Goal: Manage account settings

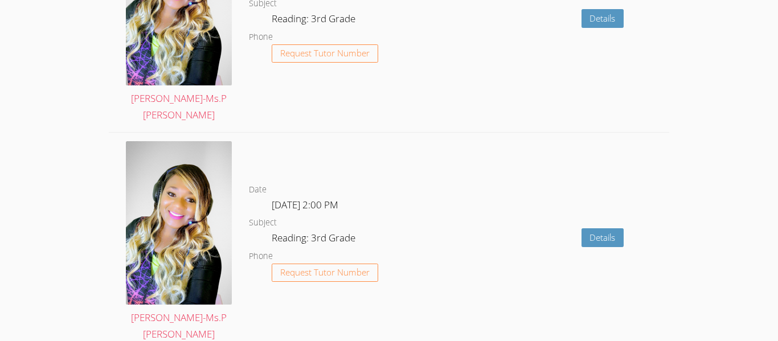
scroll to position [2243, 0]
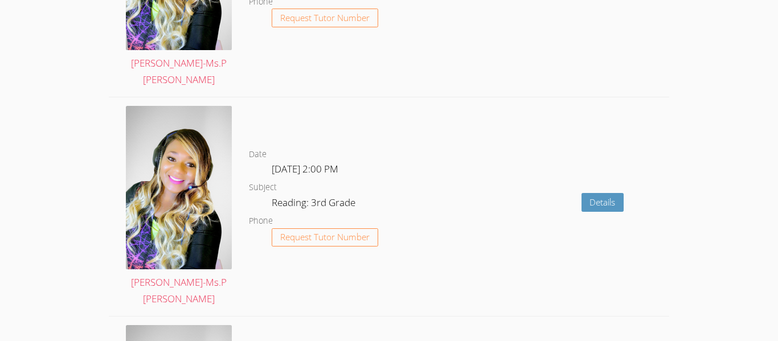
scroll to position [2243, 0]
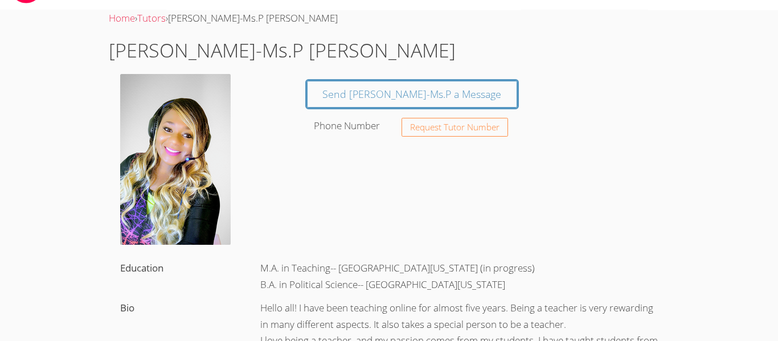
scroll to position [22, 0]
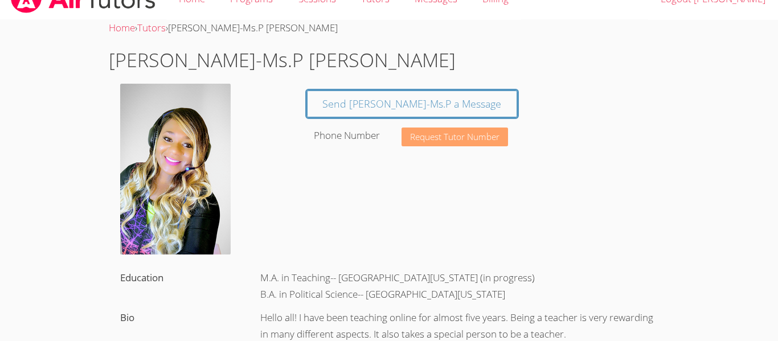
click at [492, 134] on span "Request Tutor Number" at bounding box center [454, 137] width 89 height 9
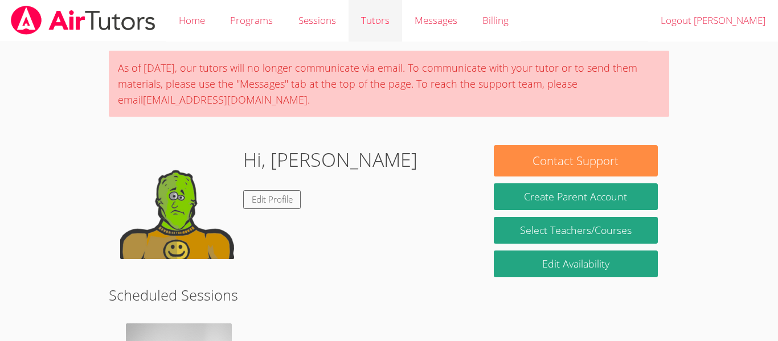
click at [372, 17] on link "Tutors" at bounding box center [376, 21] width 54 height 42
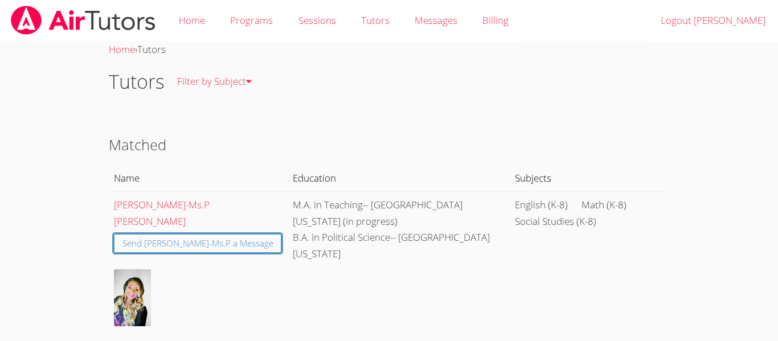
click at [310, 173] on th "Education" at bounding box center [399, 178] width 223 height 26
click at [304, 180] on th "Education" at bounding box center [399, 178] width 223 height 26
click at [513, 165] on th "Subjects" at bounding box center [589, 178] width 159 height 26
click at [453, 26] on span "Messages" at bounding box center [436, 20] width 43 height 13
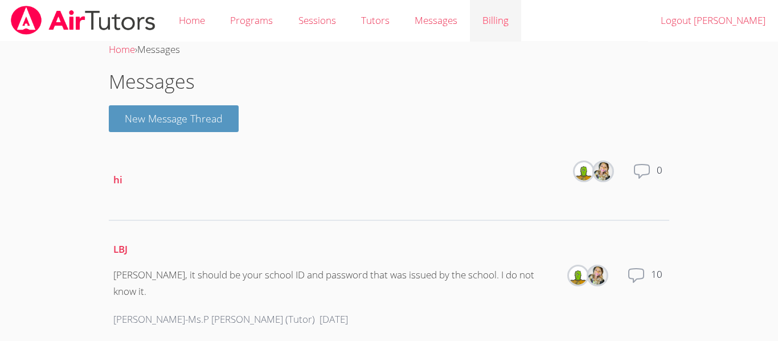
click at [509, 28] on link "Billing" at bounding box center [495, 21] width 51 height 42
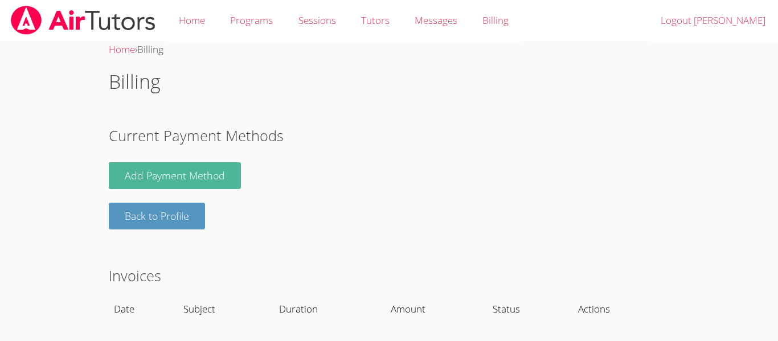
click at [122, 178] on link "Add Payment Method" at bounding box center [175, 175] width 132 height 27
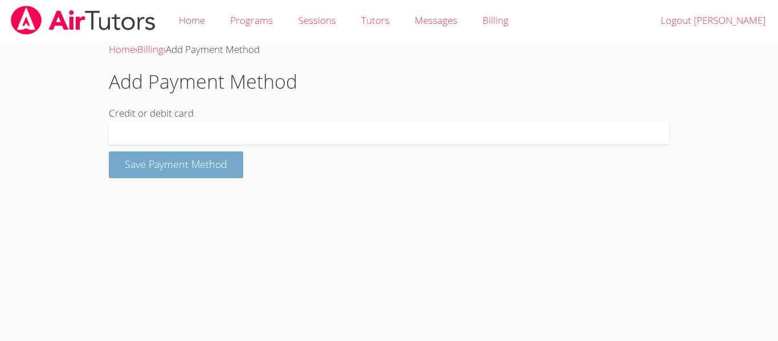
click at [132, 155] on button "Save Payment Method" at bounding box center [176, 165] width 134 height 27
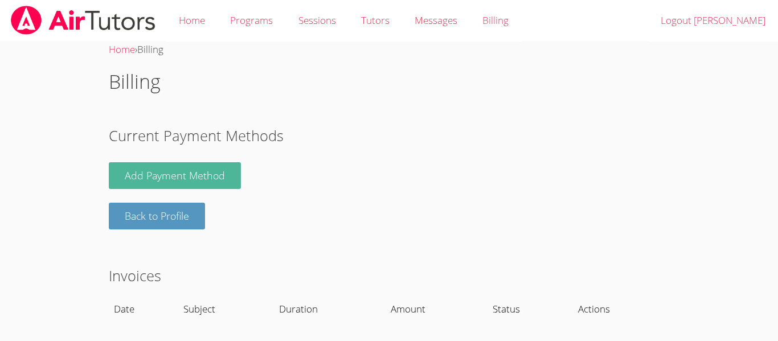
click at [202, 169] on link "Add Payment Method" at bounding box center [175, 175] width 132 height 27
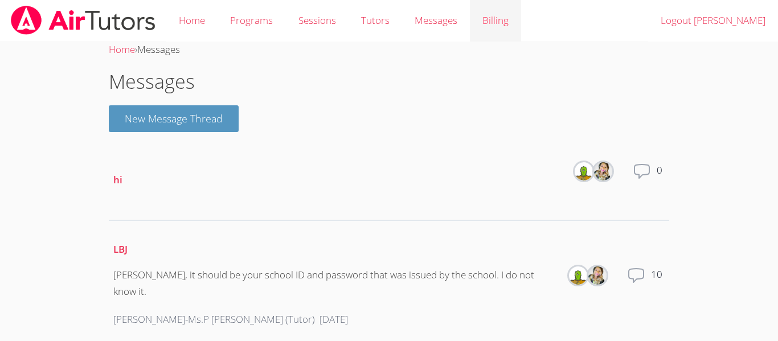
click at [496, 28] on link "Billing" at bounding box center [495, 21] width 51 height 42
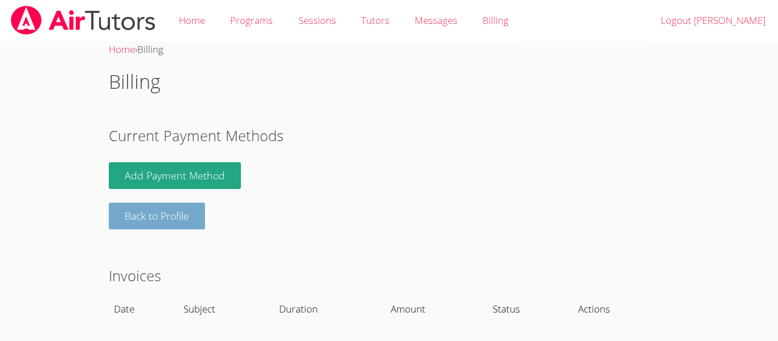
click at [200, 216] on link "Back to Profile" at bounding box center [157, 216] width 96 height 27
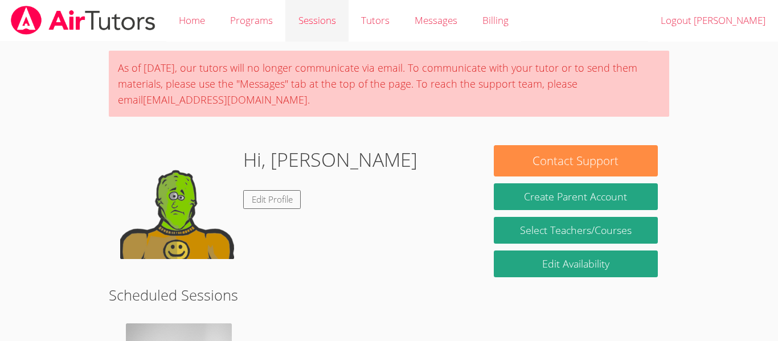
click at [325, 31] on link "Sessions" at bounding box center [316, 21] width 63 height 42
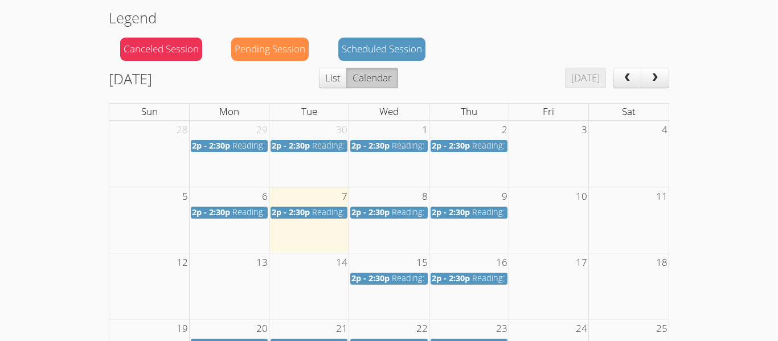
scroll to position [109, 0]
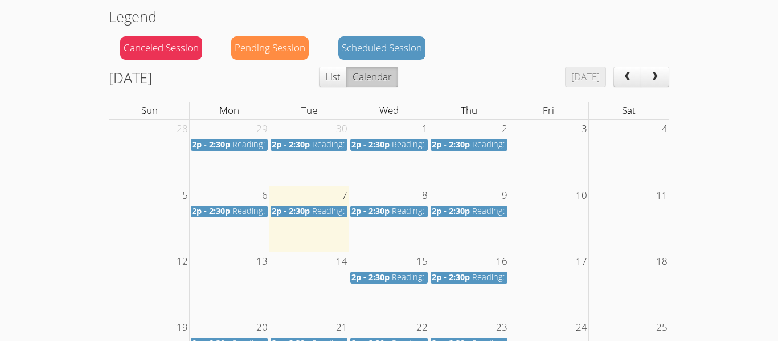
click at [395, 50] on div "Scheduled Session" at bounding box center [381, 47] width 87 height 23
click at [416, 50] on div "Scheduled Session" at bounding box center [381, 47] width 87 height 23
click at [398, 69] on button "Calendar" at bounding box center [372, 77] width 52 height 21
click at [405, 48] on div "Scheduled Session" at bounding box center [381, 47] width 87 height 23
click at [416, 48] on div "Scheduled Session" at bounding box center [381, 47] width 87 height 23
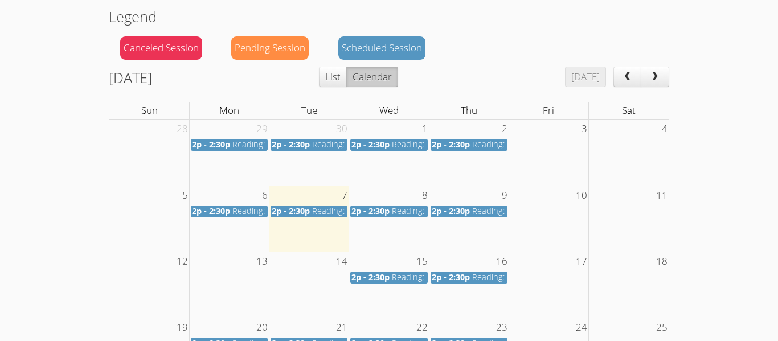
click at [272, 37] on div "Pending Session" at bounding box center [269, 47] width 77 height 23
click at [172, 42] on div "Canceled Session" at bounding box center [161, 47] width 82 height 23
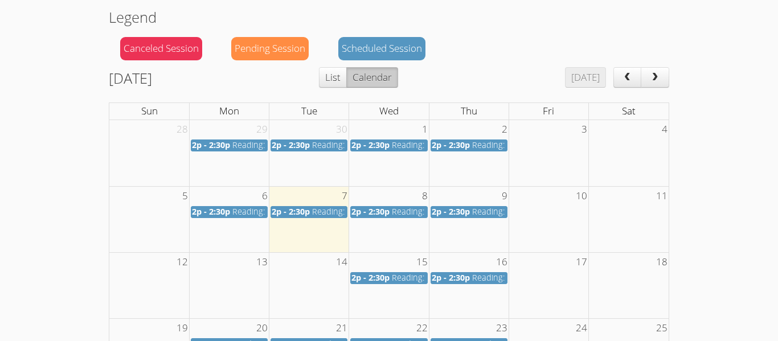
scroll to position [0, 0]
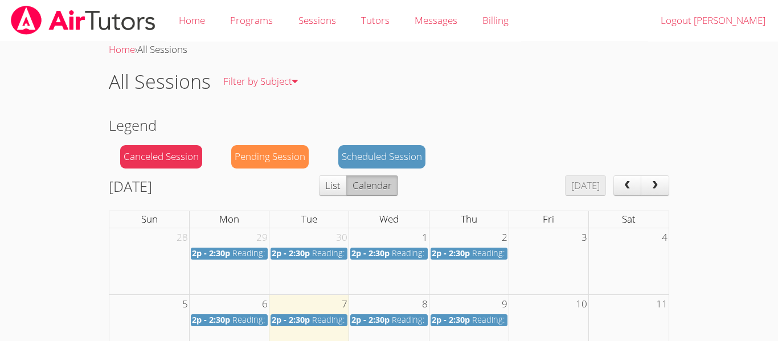
click at [653, 188] on span "next" at bounding box center [654, 186] width 11 height 10
click at [386, 159] on div "Scheduled Session" at bounding box center [381, 156] width 87 height 23
click at [167, 165] on div "Canceled Session" at bounding box center [161, 156] width 82 height 23
click at [276, 95] on link "Filter by Subject" at bounding box center [261, 82] width 100 height 42
click at [277, 130] on h2 "Legend" at bounding box center [389, 126] width 561 height 22
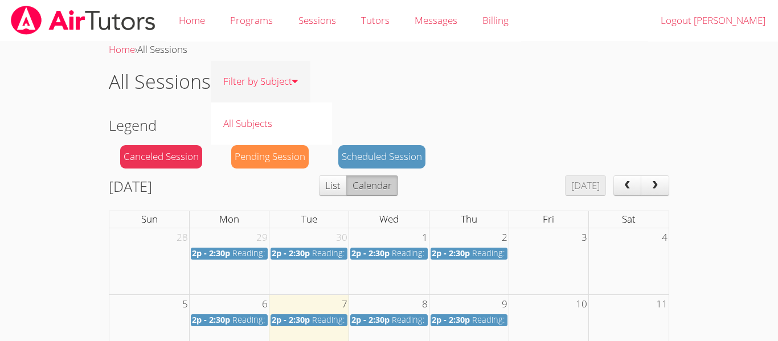
click at [296, 84] on icon at bounding box center [295, 81] width 6 height 10
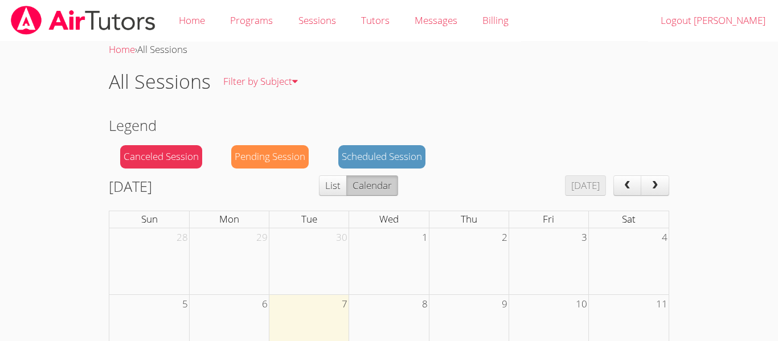
click at [281, 118] on h2 "Legend" at bounding box center [389, 126] width 561 height 22
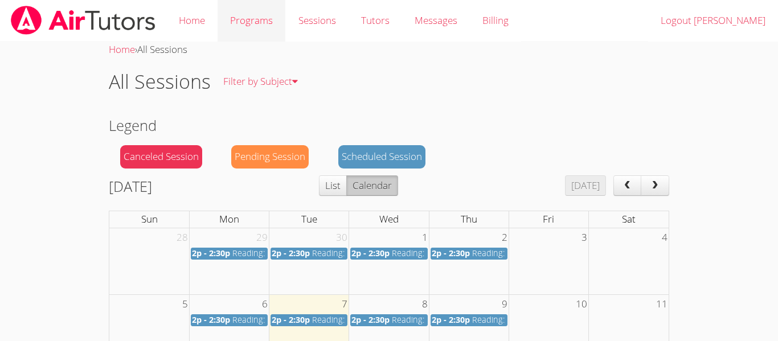
click at [247, 14] on link "Programs" at bounding box center [252, 21] width 68 height 42
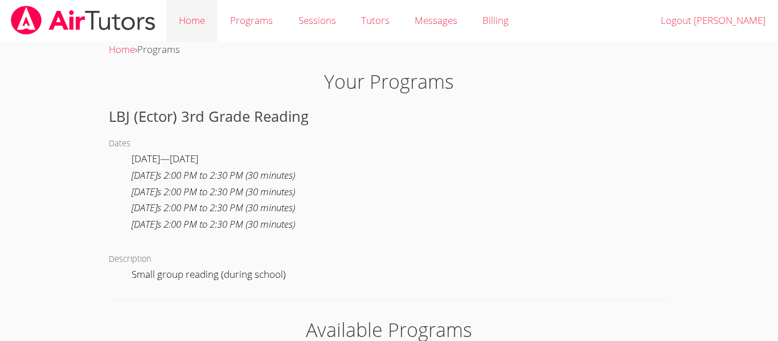
click at [185, 31] on link "Home" at bounding box center [191, 21] width 51 height 42
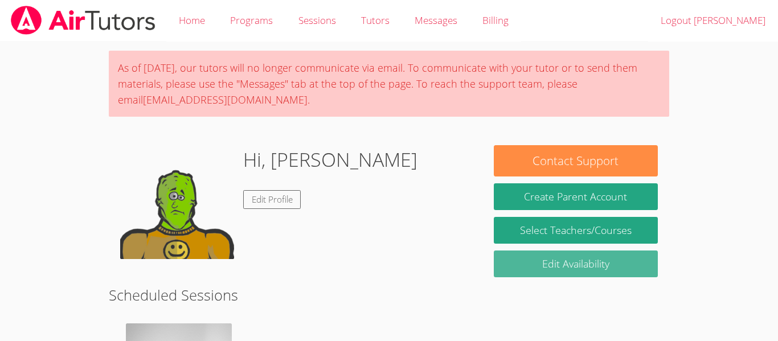
click at [636, 276] on link "Edit Availability" at bounding box center [576, 264] width 164 height 27
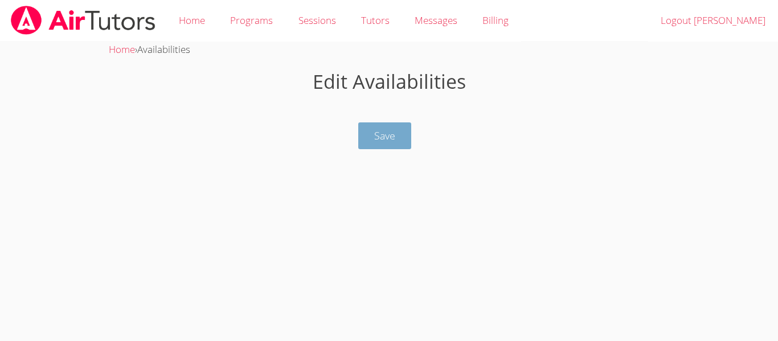
click at [408, 143] on button "Save" at bounding box center [384, 135] width 53 height 27
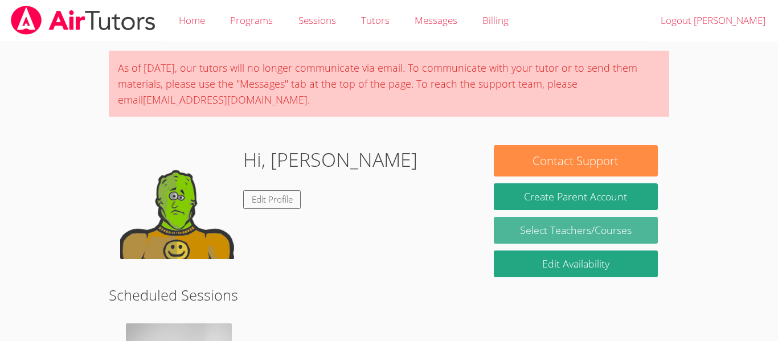
click at [610, 241] on link "Select Teachers/Courses" at bounding box center [576, 230] width 164 height 27
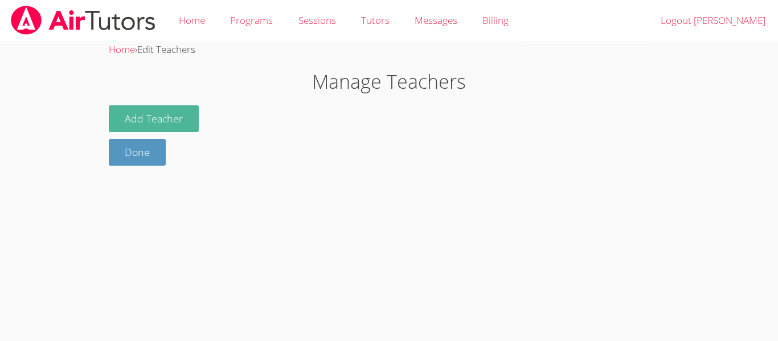
click at [169, 108] on button "Add Teacher" at bounding box center [154, 118] width 90 height 27
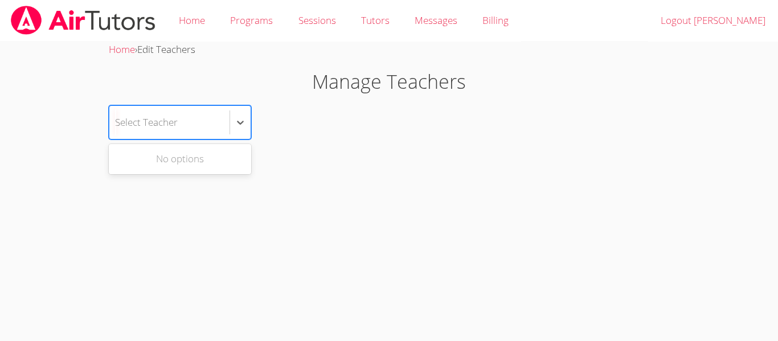
type input "L"
type input "c"
type input "C"
type input "A"
type input "Abraham"
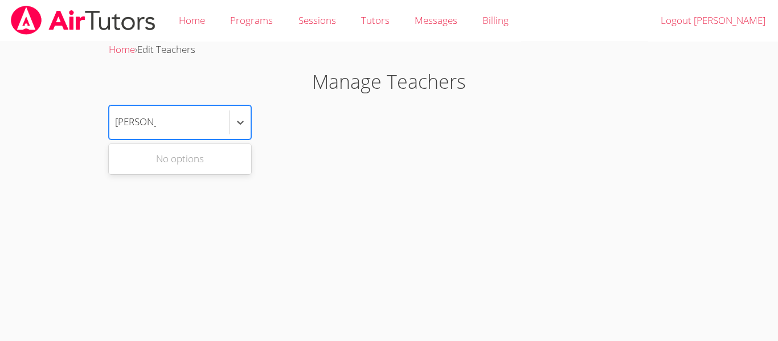
click at [537, 141] on div "Use Up and Down to choose options, press Enter to select the currently focused …" at bounding box center [389, 139] width 561 height 68
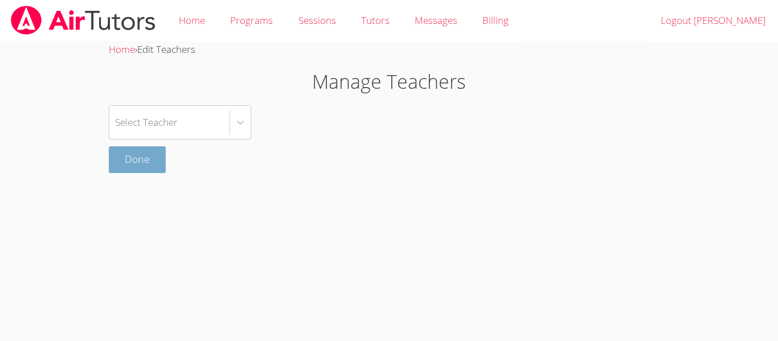
click at [141, 160] on link "Done" at bounding box center [137, 159] width 57 height 27
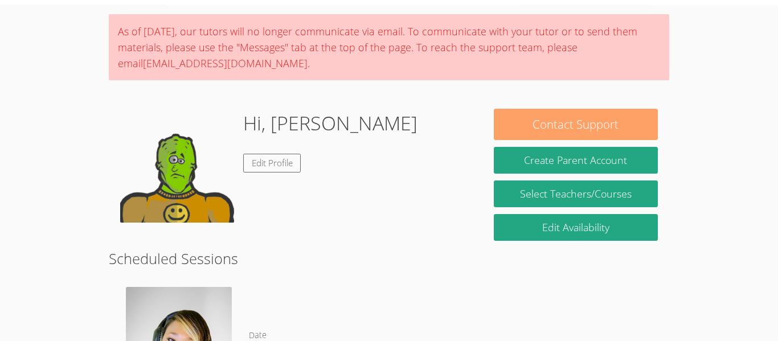
click at [636, 120] on button "Contact Support" at bounding box center [576, 124] width 164 height 31
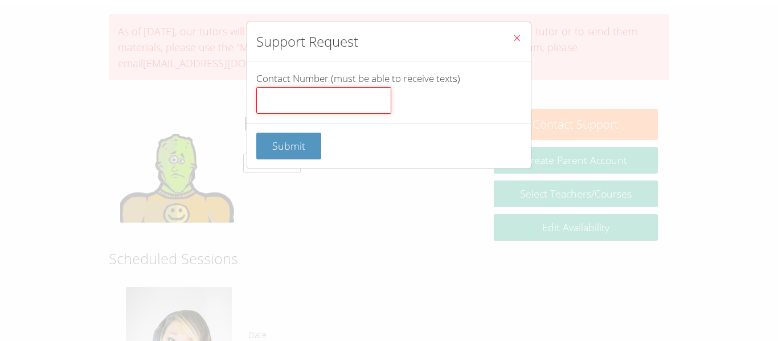
click at [350, 93] on input "Contact Number (must be able to receive texts)" at bounding box center [323, 100] width 135 height 27
type input "4322070889"
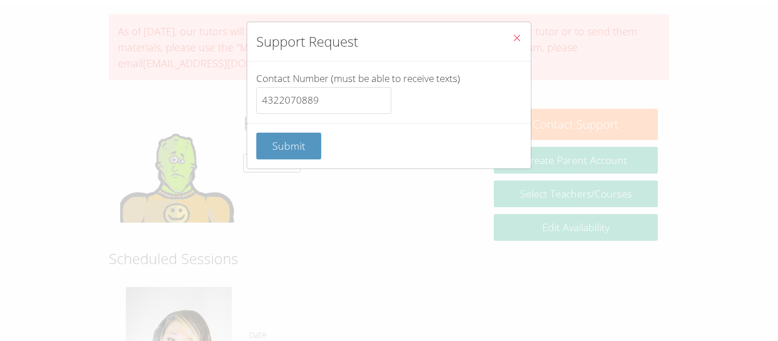
click at [516, 44] on span "Close" at bounding box center [517, 38] width 10 height 13
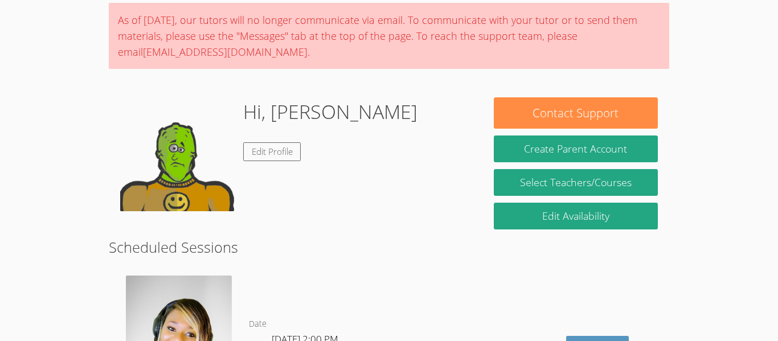
scroll to position [48, 0]
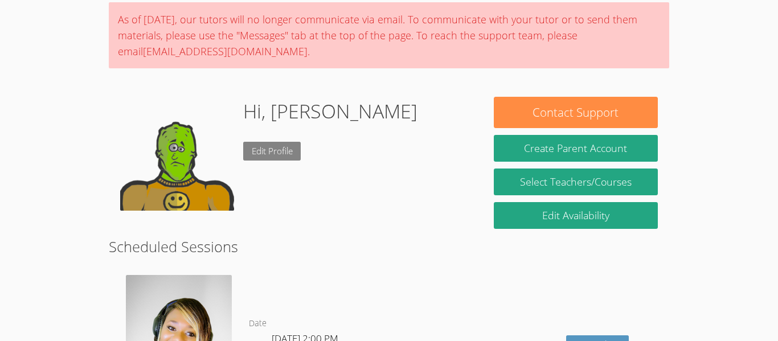
click at [297, 145] on link "Edit Profile" at bounding box center [272, 151] width 58 height 19
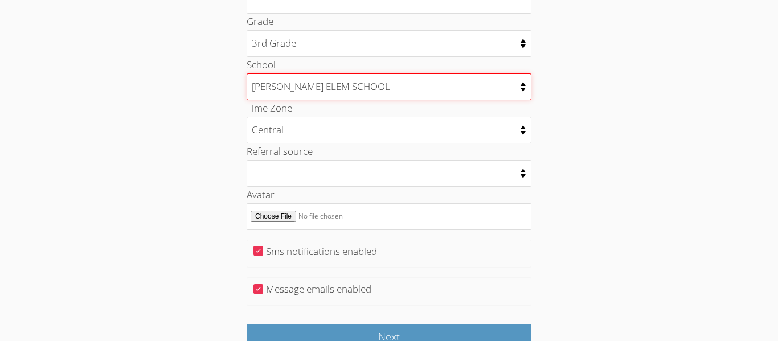
click at [492, 80] on select "002 - ODESSA HIGH SCHOOL 003 - PERMIAN HIGH SCHOOL 004 - ALTERNATIVE EDUC CENTE…" at bounding box center [389, 86] width 285 height 27
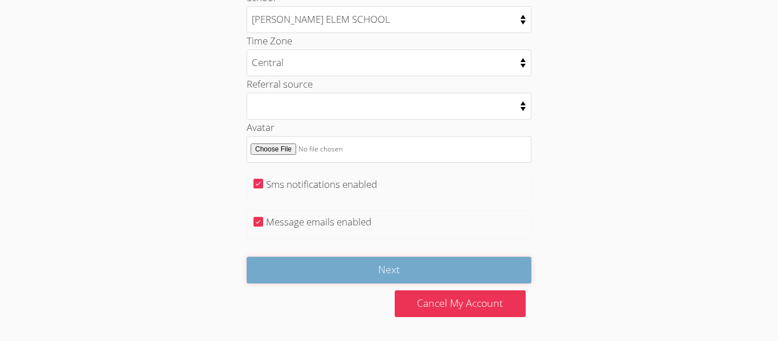
click at [513, 260] on input "Next" at bounding box center [389, 270] width 285 height 27
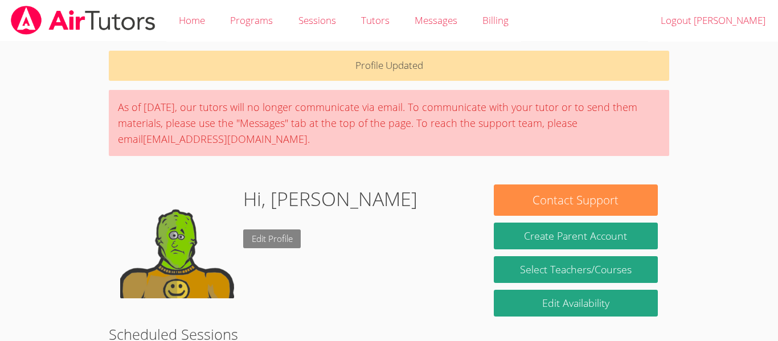
click at [299, 236] on link "Edit Profile" at bounding box center [272, 239] width 58 height 19
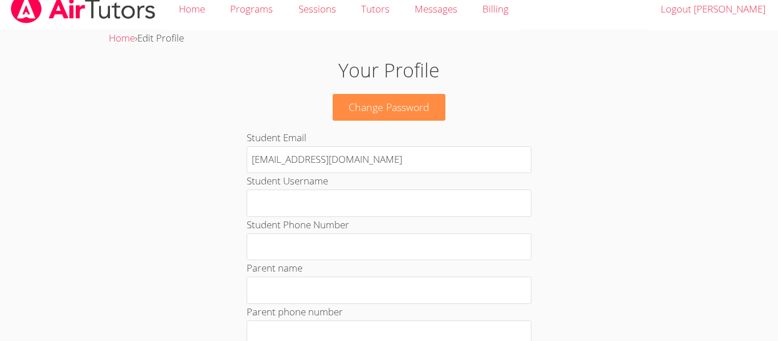
scroll to position [14, 0]
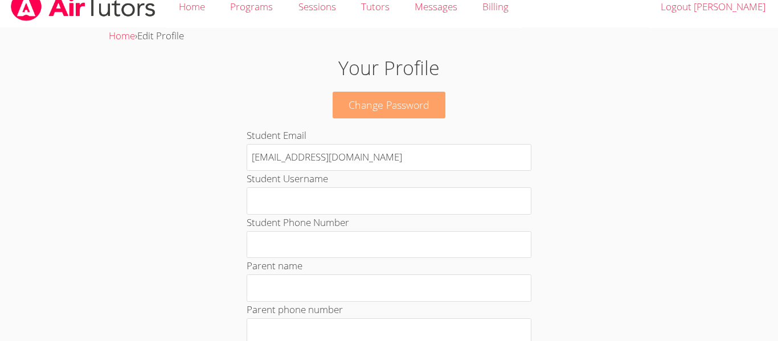
click at [426, 113] on link "Change Password" at bounding box center [389, 105] width 113 height 27
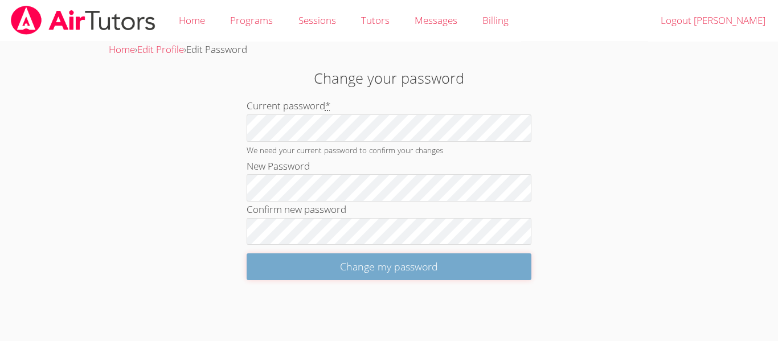
click at [441, 264] on input "Change my password" at bounding box center [389, 266] width 285 height 27
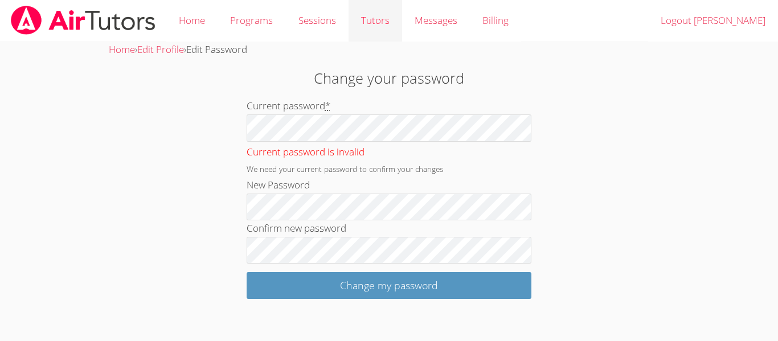
click at [387, 28] on link "Tutors" at bounding box center [376, 21] width 54 height 42
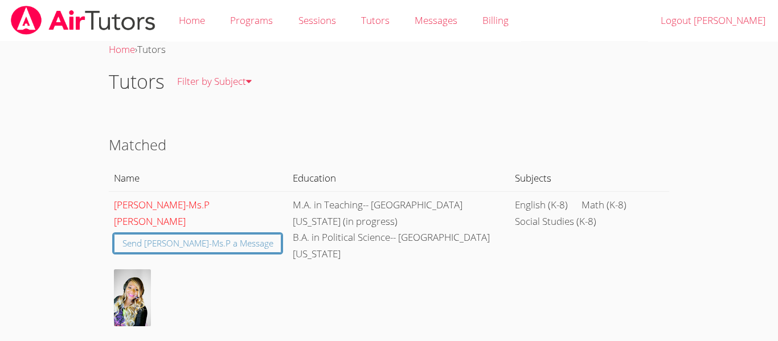
click at [177, 207] on link "[PERSON_NAME]-Ms.P [PERSON_NAME]" at bounding box center [162, 213] width 96 height 30
click at [232, 73] on link "Filter by Subject" at bounding box center [215, 82] width 100 height 42
click at [235, 91] on link "Filter by Subject" at bounding box center [215, 82] width 100 height 42
click at [123, 50] on link "Home" at bounding box center [122, 49] width 26 height 13
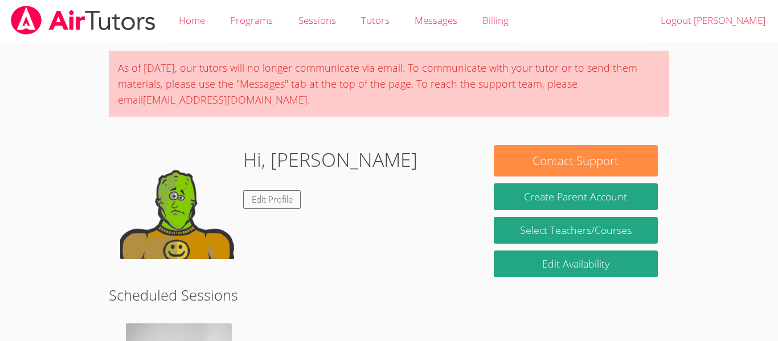
click at [244, 114] on div "As of [DATE], our tutors will no longer communicate via email. To communicate w…" at bounding box center [389, 84] width 561 height 66
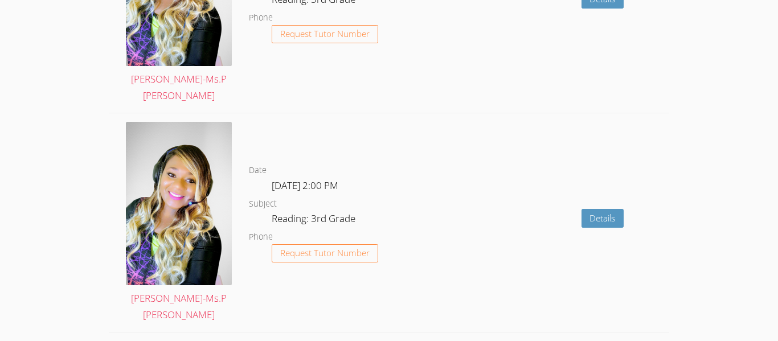
scroll to position [1954, 0]
